Goal: Information Seeking & Learning: Find specific fact

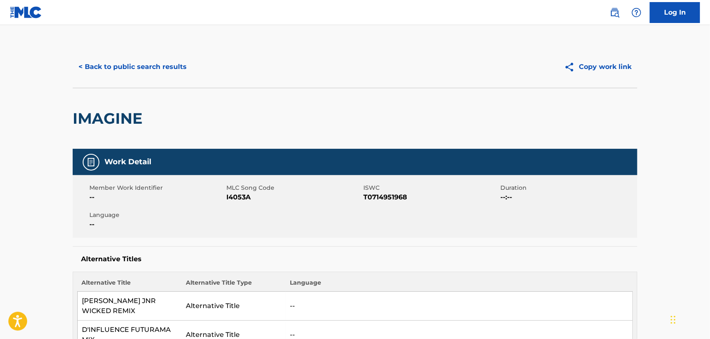
click at [153, 73] on button "< Back to public search results" at bounding box center [133, 66] width 120 height 21
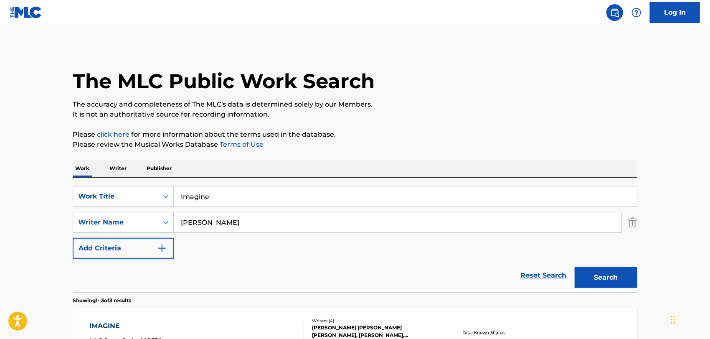
drag, startPoint x: 219, startPoint y: 191, endPoint x: 68, endPoint y: 145, distance: 157.2
click at [68, 145] on div "The MLC Public Work Search The accuracy and completeness of The MLC's data is d…" at bounding box center [355, 293] width 585 height 495
paste input "LION HEART"
type input "LION HEART"
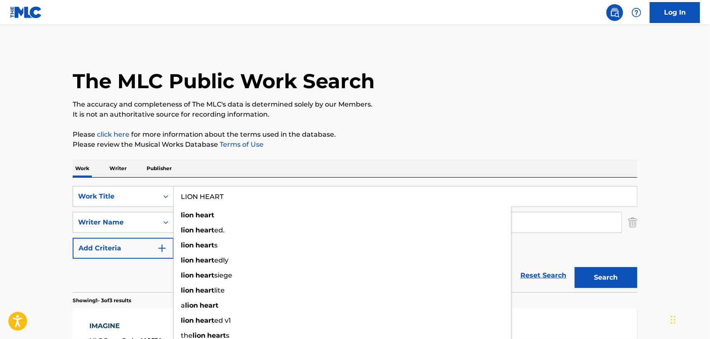
click at [56, 225] on main "The MLC Public Work Search The accuracy and completeness of The MLC's data is d…" at bounding box center [355, 285] width 710 height 520
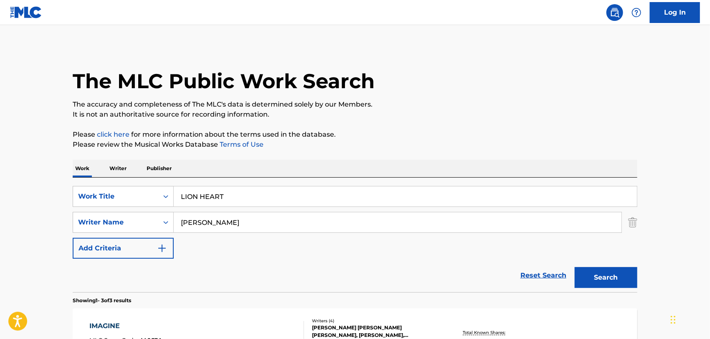
drag, startPoint x: 252, startPoint y: 218, endPoint x: 0, endPoint y: 238, distance: 252.6
click at [0, 236] on main "The MLC Public Work Search The accuracy and completeness of The MLC's data is d…" at bounding box center [355, 285] width 710 height 520
paste input "YOUNG"
type input "YOUNG"
click at [575, 267] on button "Search" at bounding box center [606, 277] width 63 height 21
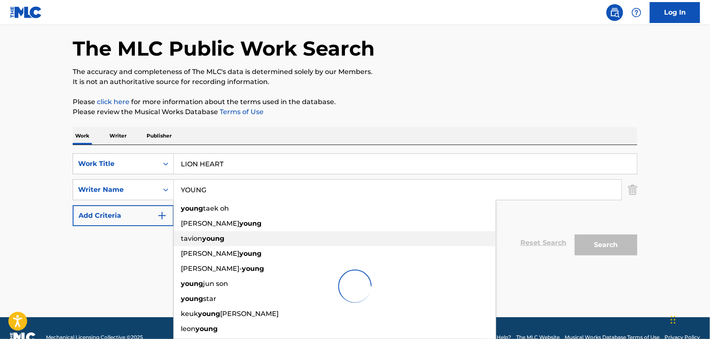
scroll to position [51, 0]
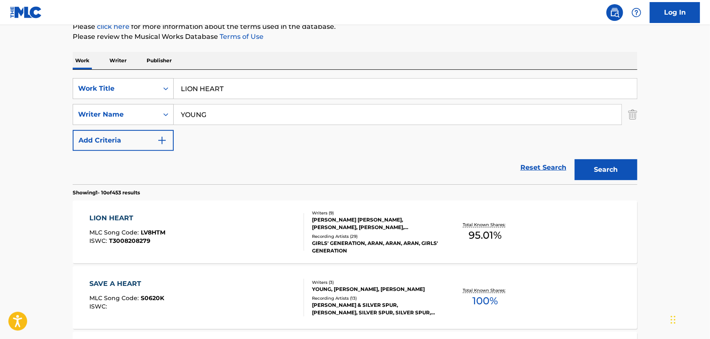
scroll to position [144, 0]
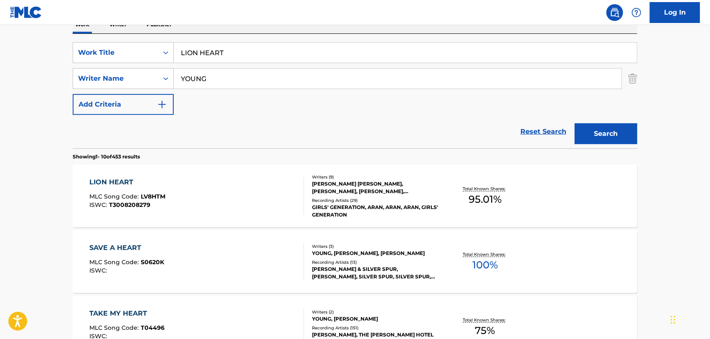
click at [220, 194] on div "LION HEART MLC Song Code : LV8HTM ISWC : T3008208279" at bounding box center [197, 196] width 215 height 38
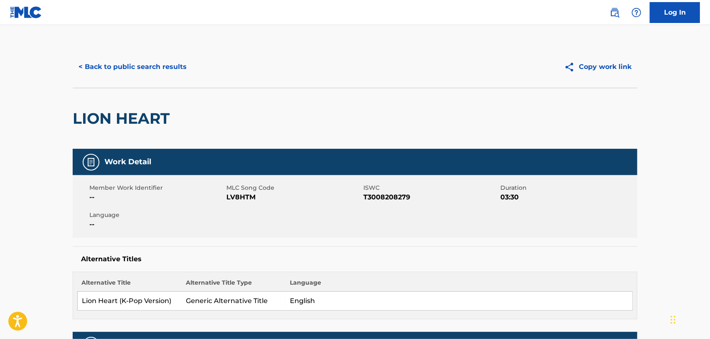
click at [179, 65] on button "< Back to public search results" at bounding box center [133, 66] width 120 height 21
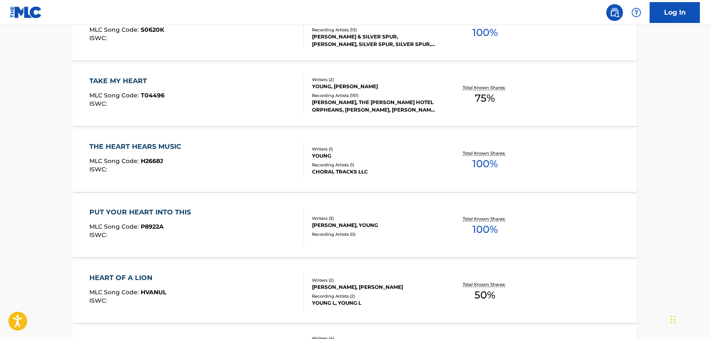
scroll to position [237, 0]
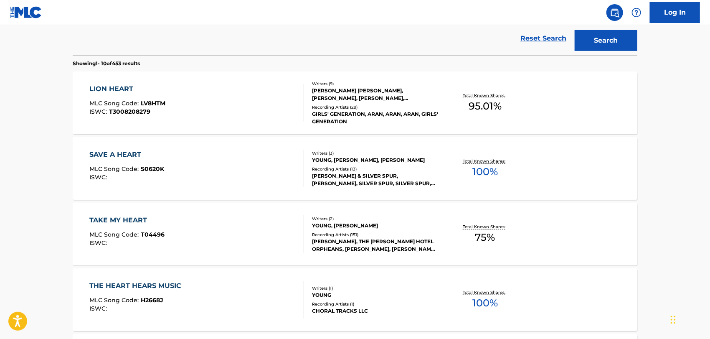
click at [254, 174] on div "SAVE A HEART MLC Song Code : S0620K ISWC :" at bounding box center [197, 168] width 215 height 38
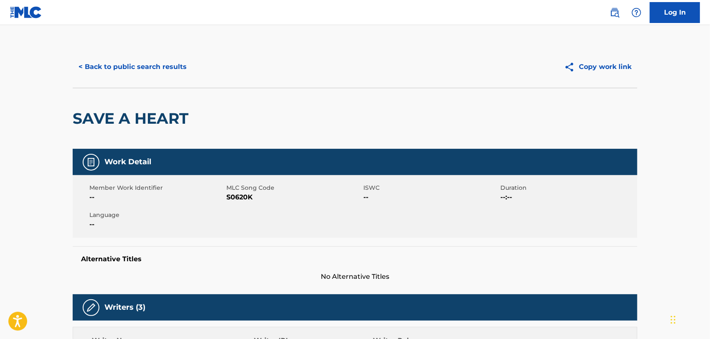
click at [170, 64] on button "< Back to public search results" at bounding box center [133, 66] width 120 height 21
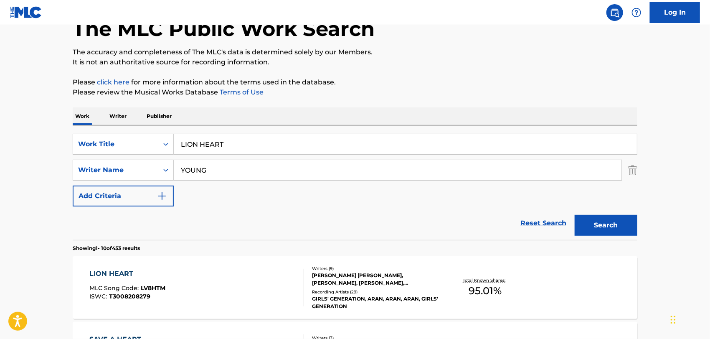
drag, startPoint x: 201, startPoint y: 172, endPoint x: 0, endPoint y: 198, distance: 203.0
paste input "Menkarski"
type input "Menkarski"
click at [575, 215] on button "Search" at bounding box center [606, 225] width 63 height 21
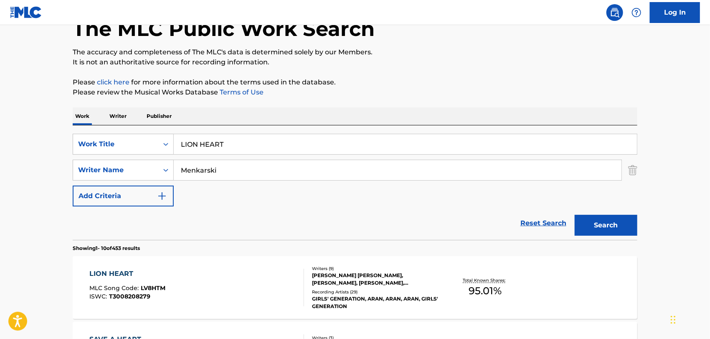
scroll to position [51, 0]
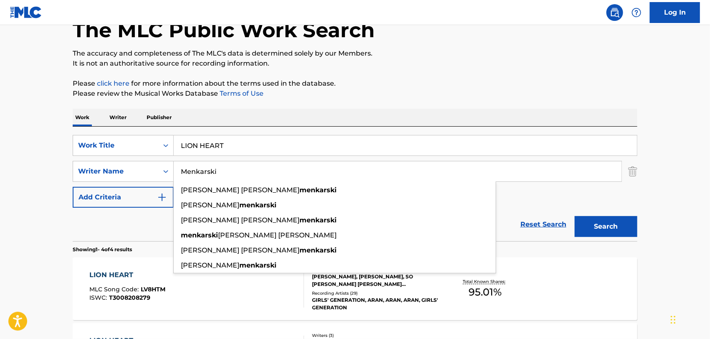
click at [18, 152] on main "The MLC Public Work Search The accuracy and completeness of The MLC's data is d…" at bounding box center [355, 267] width 710 height 586
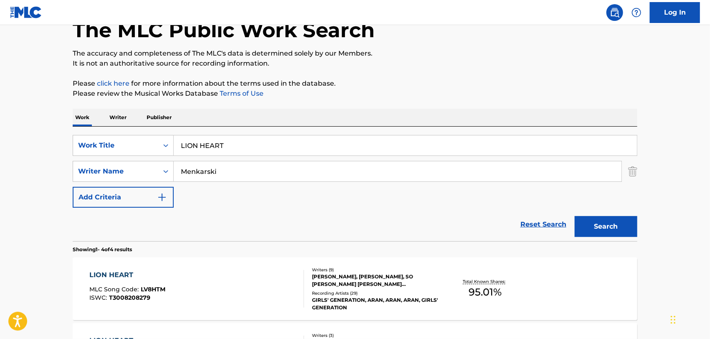
click at [246, 275] on div "LION HEART MLC Song Code : LV8HTM ISWC : T3008208279" at bounding box center [197, 289] width 215 height 38
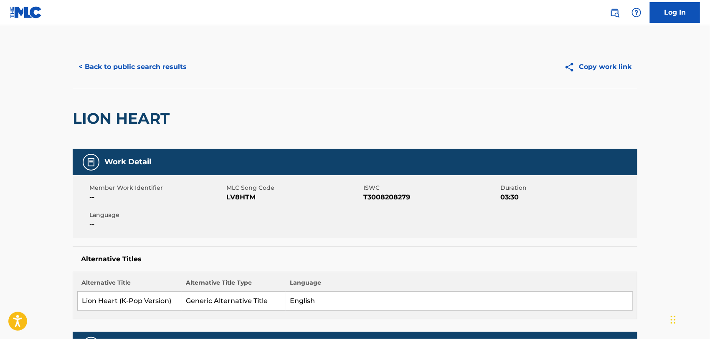
click at [146, 72] on button "< Back to public search results" at bounding box center [133, 66] width 120 height 21
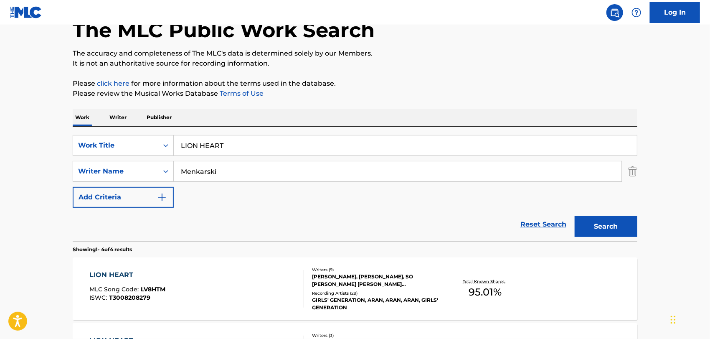
drag, startPoint x: 237, startPoint y: 171, endPoint x: 104, endPoint y: 183, distance: 133.7
click at [108, 182] on div "SearchWithCriteriaedfe9566-b54b-4688-8ae2-28fe26538e45 Work Title LION HEART Se…" at bounding box center [355, 171] width 564 height 73
paste input "[PERSON_NAME]"
type input "[PERSON_NAME]"
click at [575, 216] on button "Search" at bounding box center [606, 226] width 63 height 21
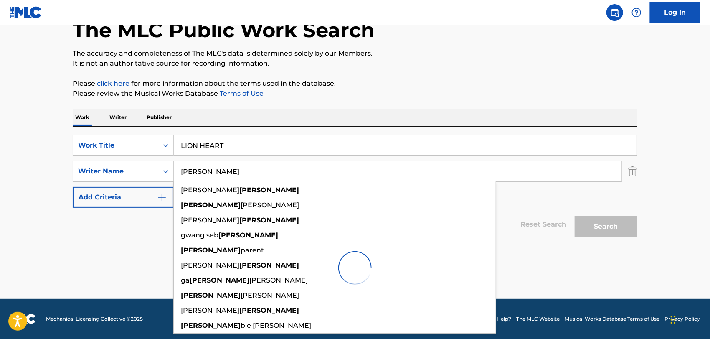
click at [0, 129] on main "The MLC Public Work Search The accuracy and completeness of The MLC's data is d…" at bounding box center [355, 136] width 710 height 324
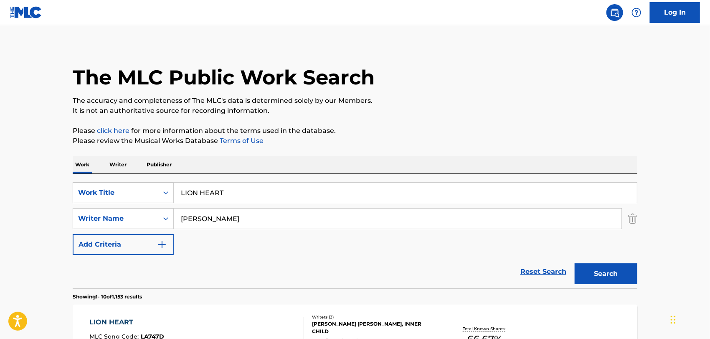
scroll to position [0, 0]
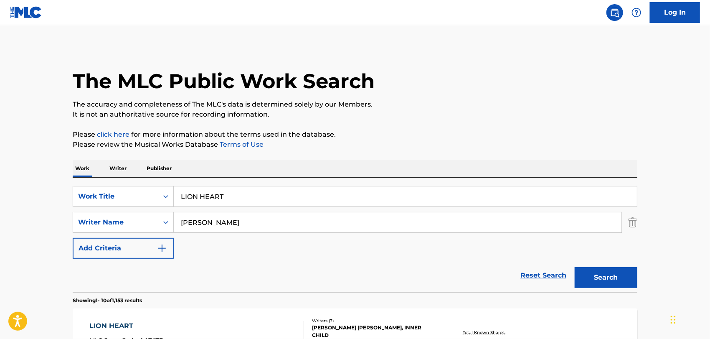
paste input "NO HAY DINERO"
type input "NO HAY DINERO"
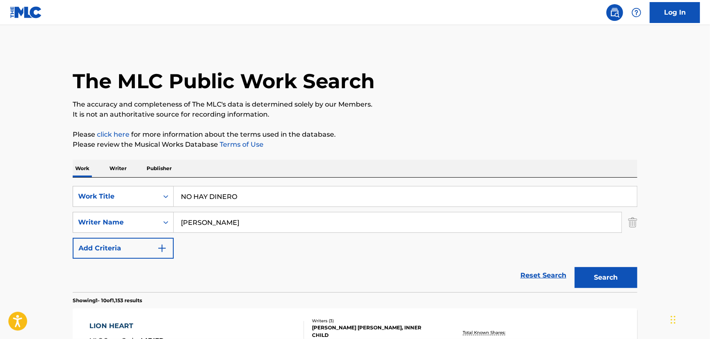
drag, startPoint x: 44, startPoint y: 226, endPoint x: 0, endPoint y: 218, distance: 44.6
paste input "[PERSON_NAME]"
type input "[PERSON_NAME]"
click at [575, 267] on button "Search" at bounding box center [606, 277] width 63 height 21
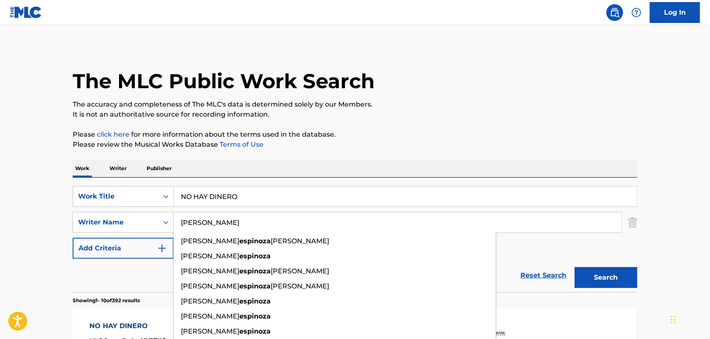
click at [575, 267] on button "Search" at bounding box center [606, 277] width 63 height 21
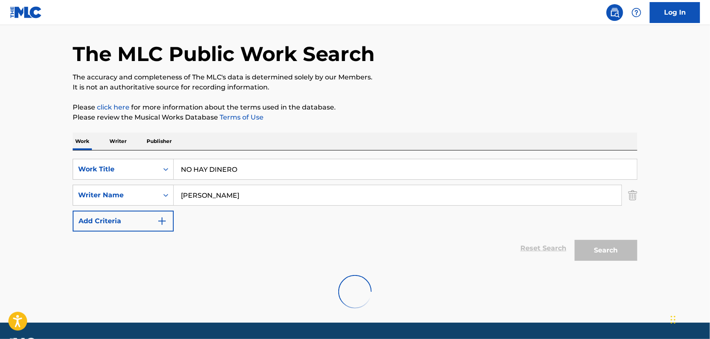
scroll to position [51, 0]
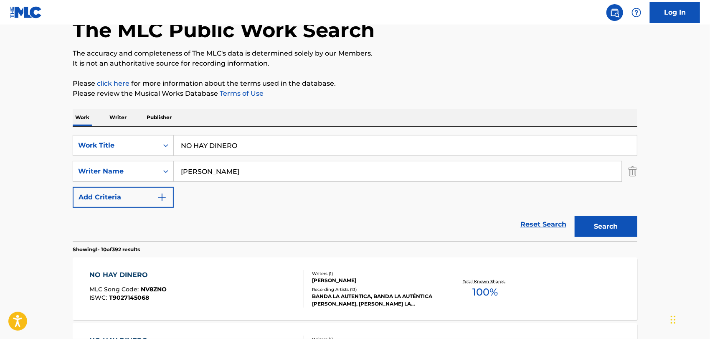
click at [231, 284] on div "NO HAY DINERO MLC Song Code : NV8ZNO ISWC : T9027145068" at bounding box center [197, 289] width 215 height 38
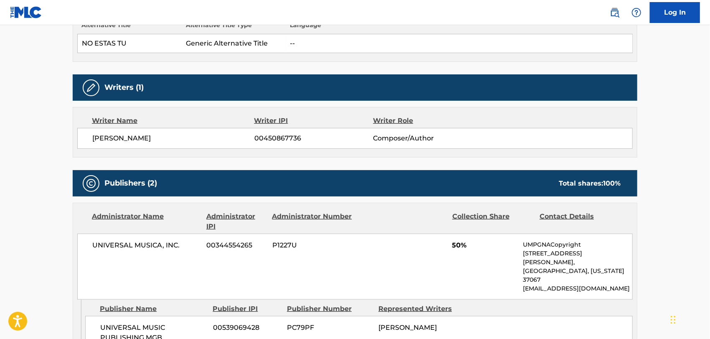
scroll to position [304, 0]
